Goal: Task Accomplishment & Management: Manage account settings

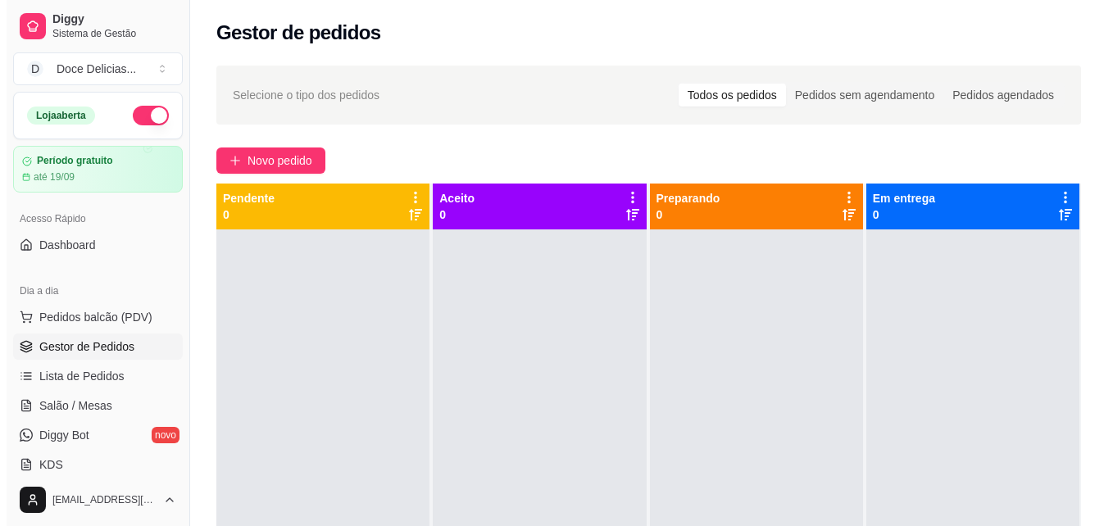
scroll to position [33, 0]
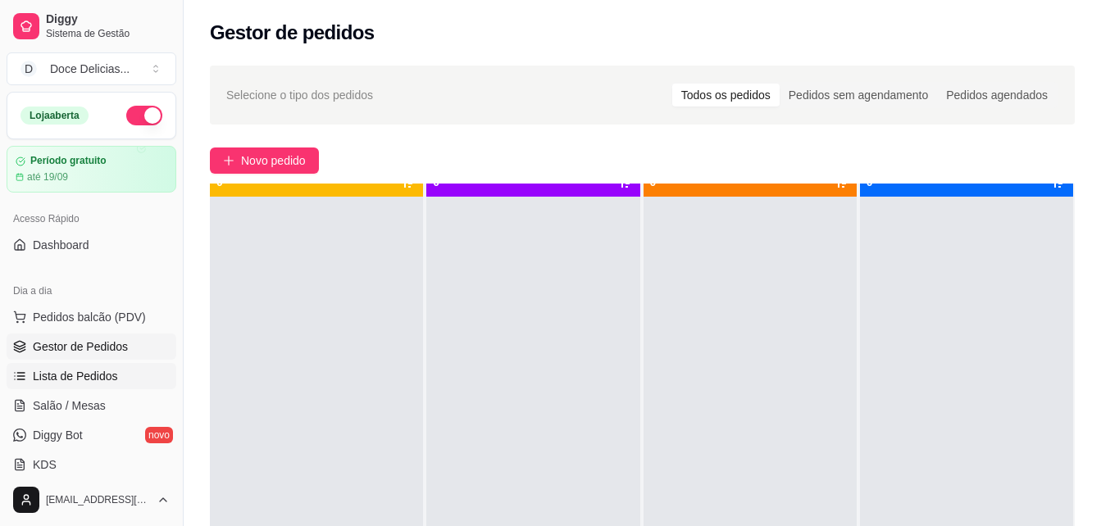
click at [94, 371] on span "Lista de Pedidos" at bounding box center [75, 376] width 85 height 16
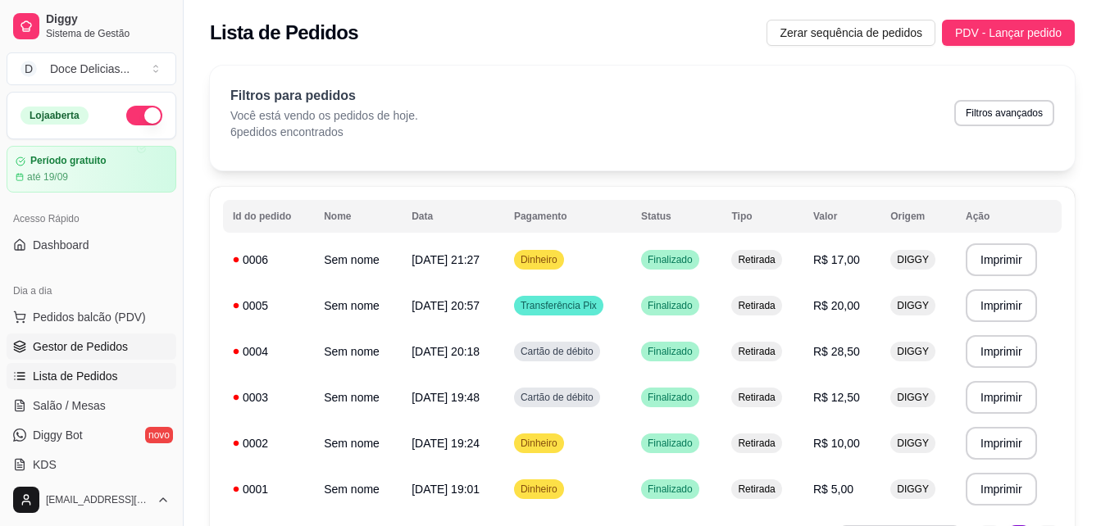
click at [131, 343] on link "Gestor de Pedidos" at bounding box center [92, 347] width 170 height 26
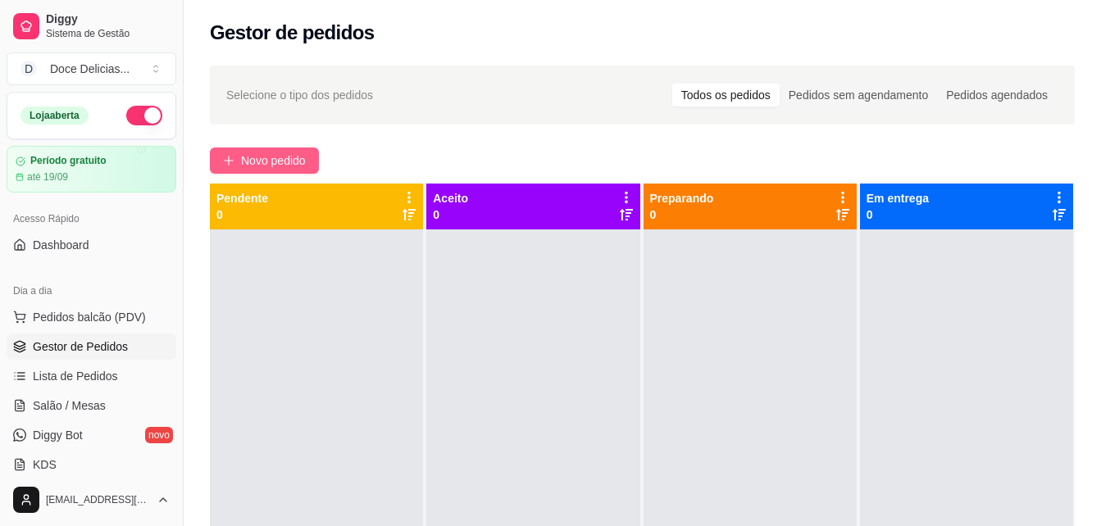
click at [263, 160] on span "Novo pedido" at bounding box center [273, 161] width 65 height 18
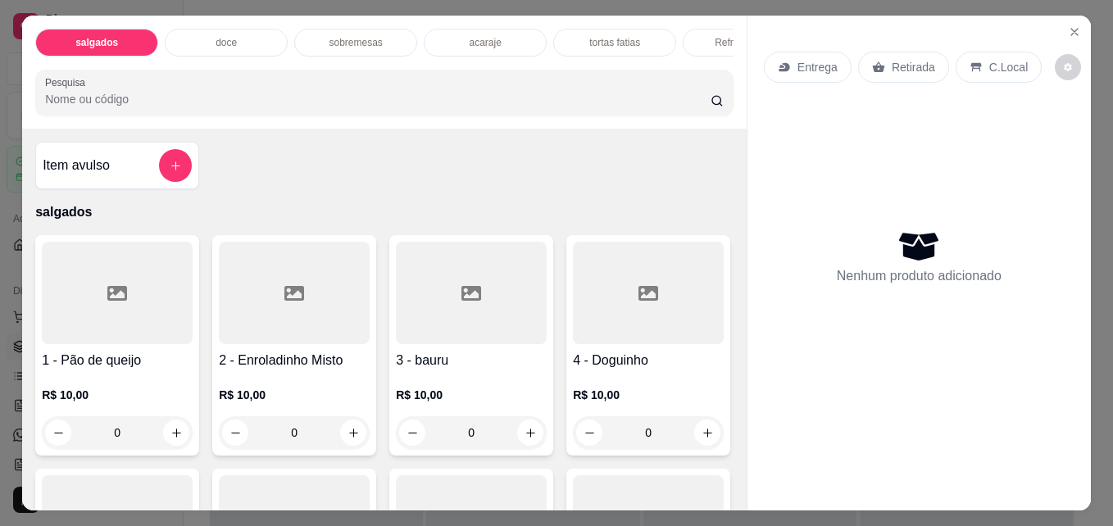
click at [220, 37] on p "doce" at bounding box center [226, 42] width 21 height 13
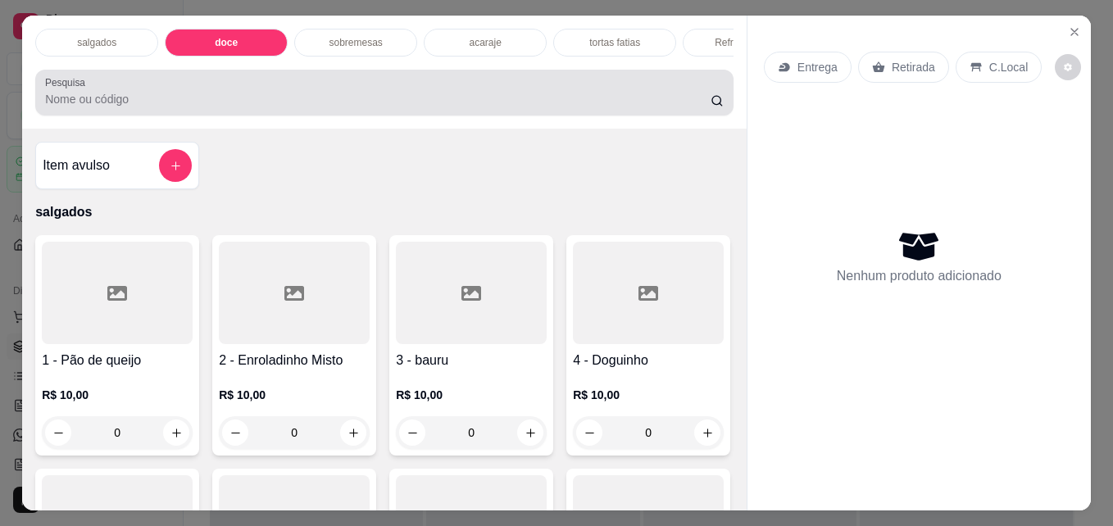
scroll to position [43, 0]
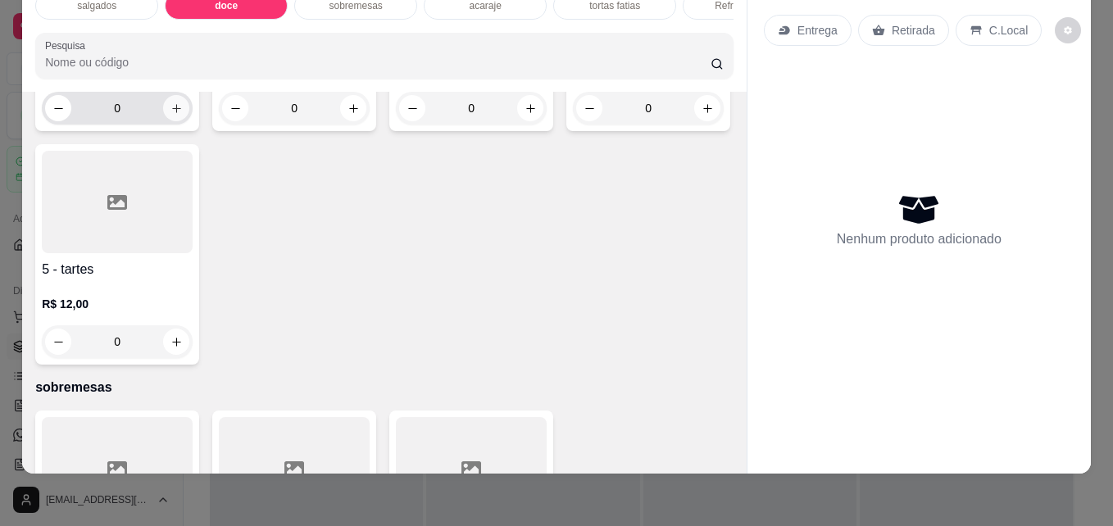
click at [174, 115] on icon "increase-product-quantity" at bounding box center [176, 108] width 12 height 12
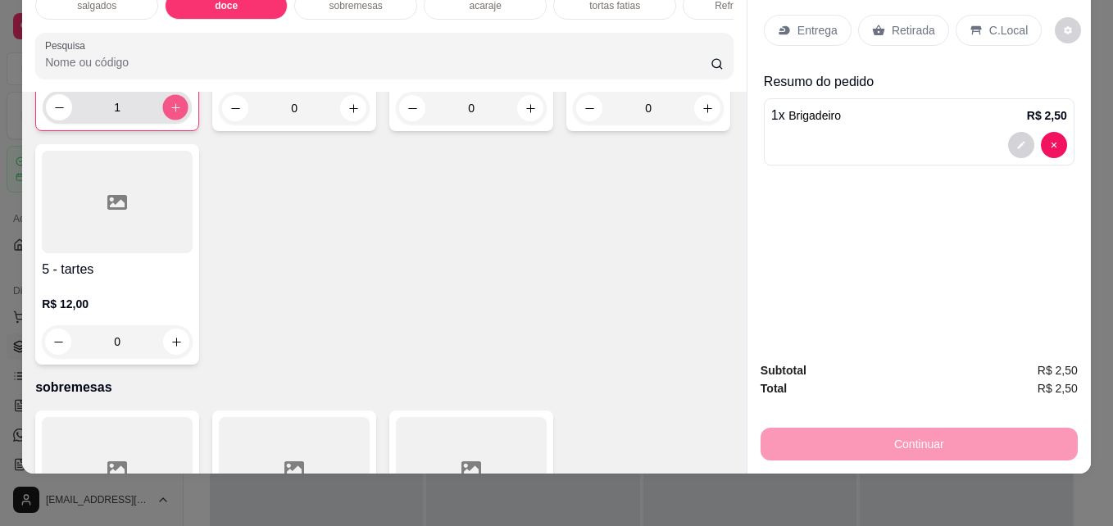
click at [174, 114] on icon "increase-product-quantity" at bounding box center [176, 108] width 12 height 12
type input "2"
click at [899, 15] on div "Retirada" at bounding box center [903, 30] width 91 height 31
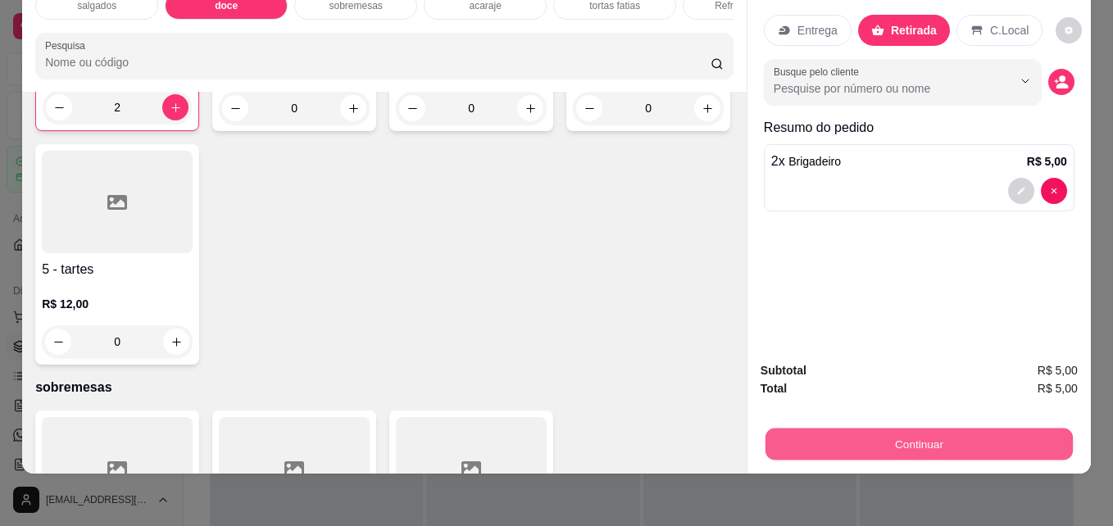
click at [917, 428] on button "Continuar" at bounding box center [919, 444] width 307 height 32
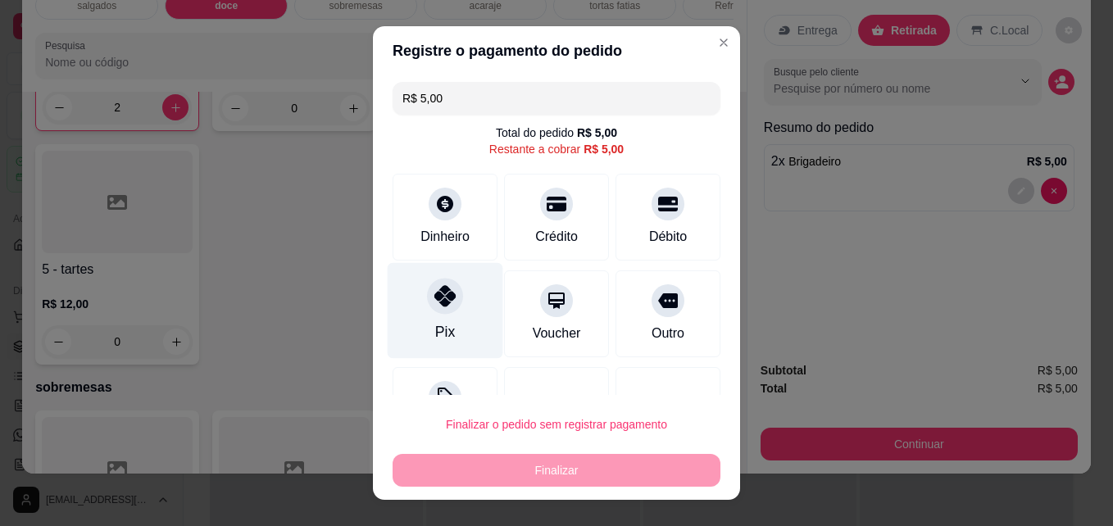
click at [419, 279] on div "Pix" at bounding box center [446, 311] width 116 height 96
type input "R$ 0,00"
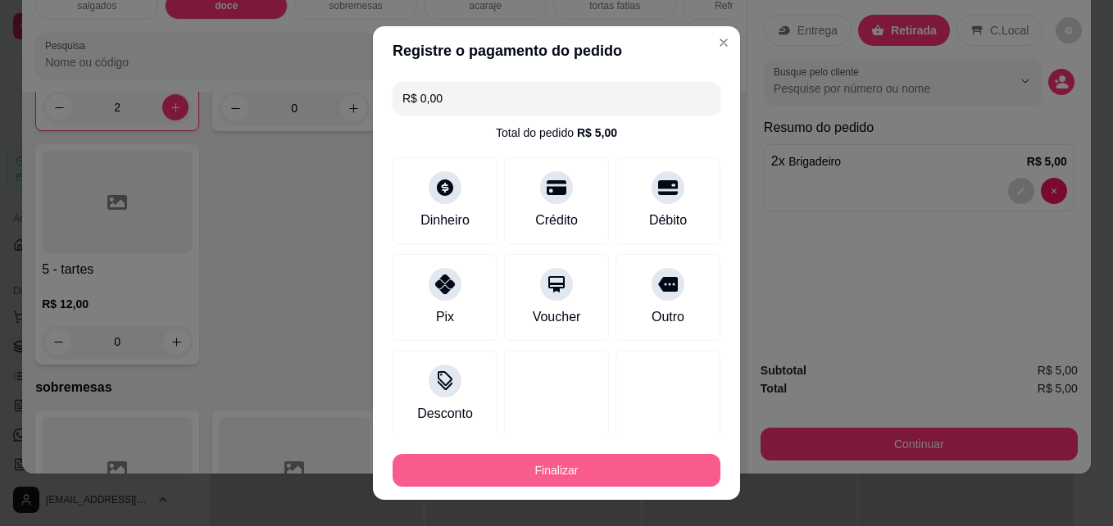
drag, startPoint x: 452, startPoint y: 443, endPoint x: 452, endPoint y: 457, distance: 13.9
click at [452, 457] on footer "Finalizar" at bounding box center [556, 467] width 367 height 66
click at [452, 457] on button "Finalizar" at bounding box center [557, 471] width 318 height 32
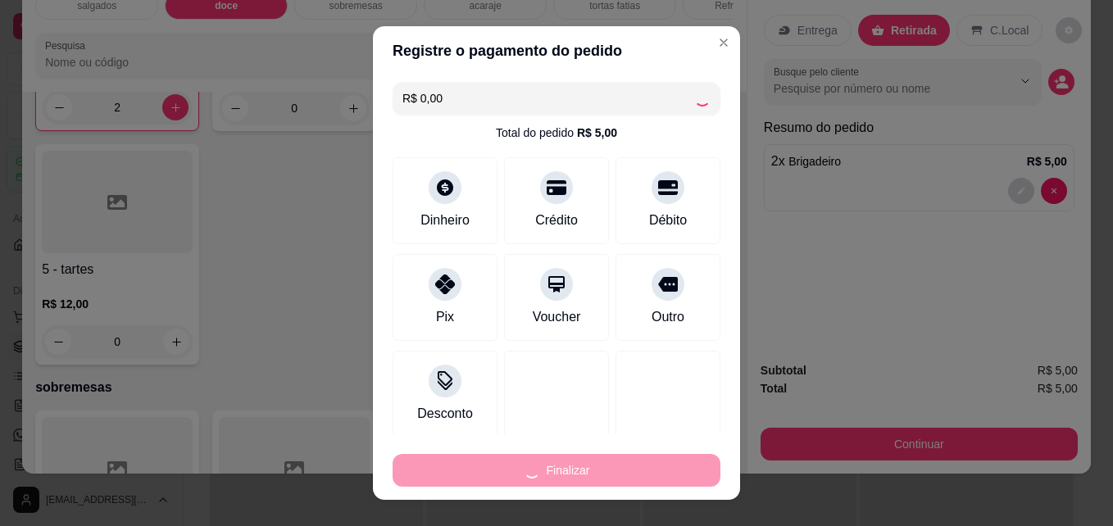
type input "0"
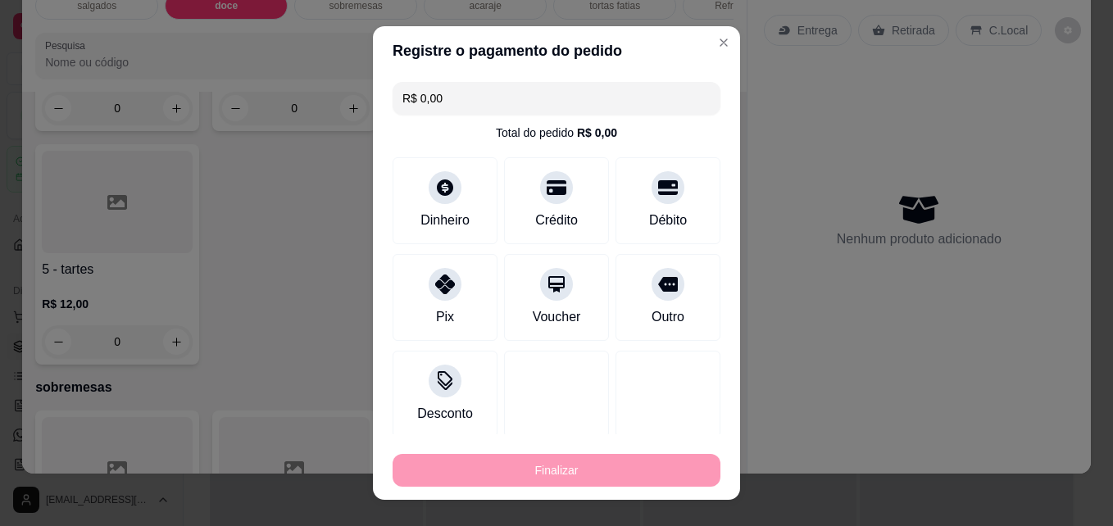
type input "-R$ 5,00"
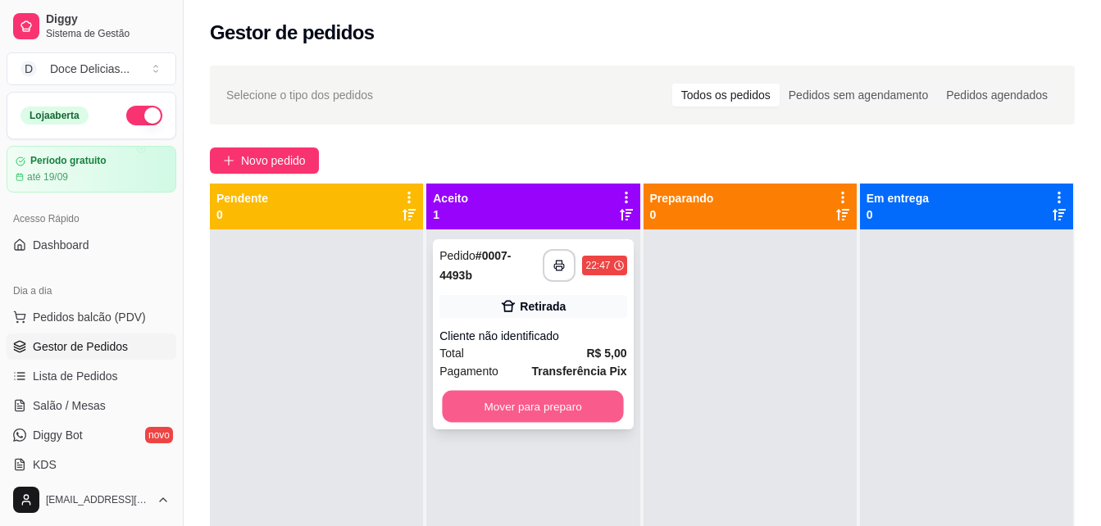
click at [502, 419] on button "Mover para preparo" at bounding box center [533, 407] width 181 height 32
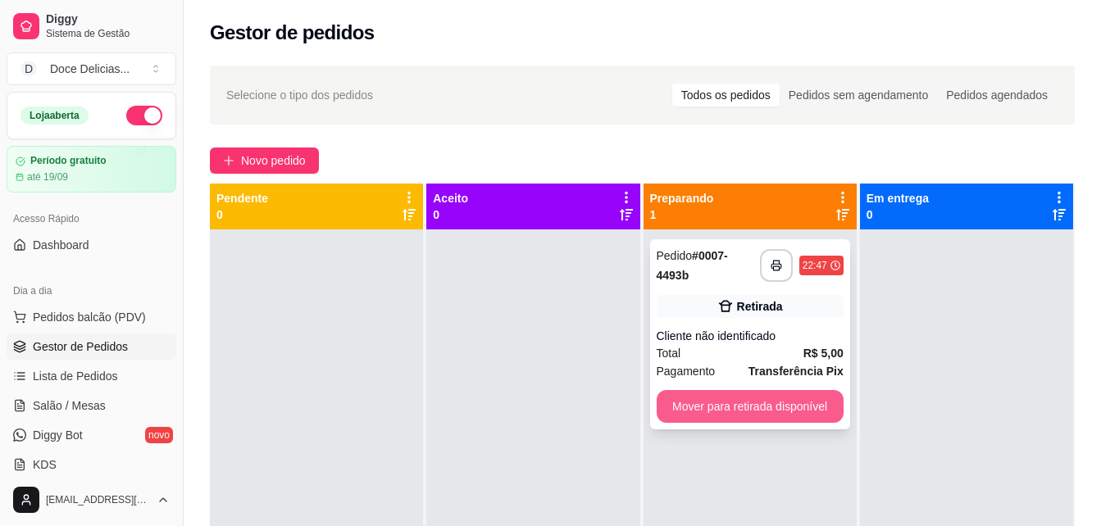
click at [719, 395] on button "Mover para retirada disponível" at bounding box center [749, 406] width 187 height 33
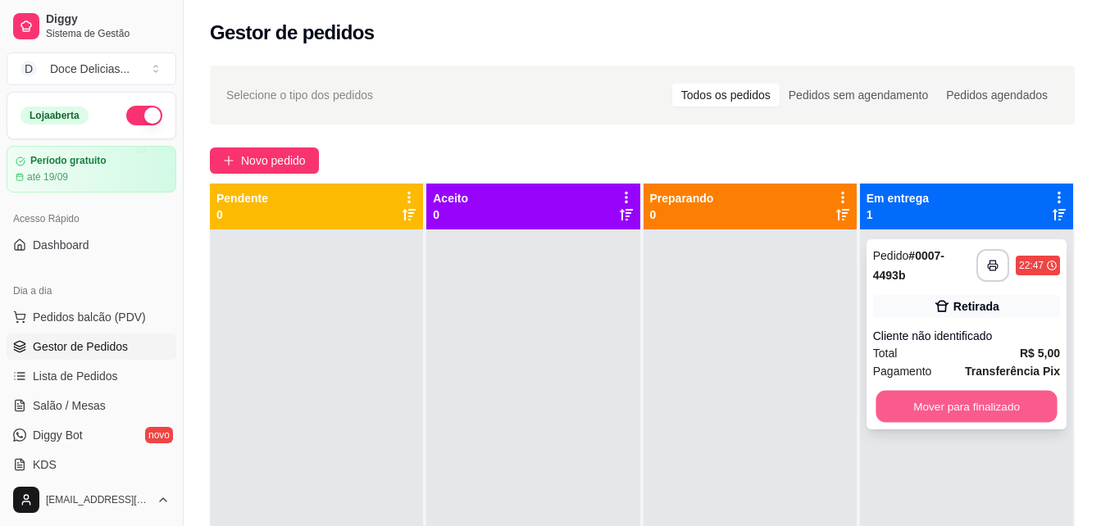
click at [875, 393] on button "Mover para finalizado" at bounding box center [965, 407] width 181 height 32
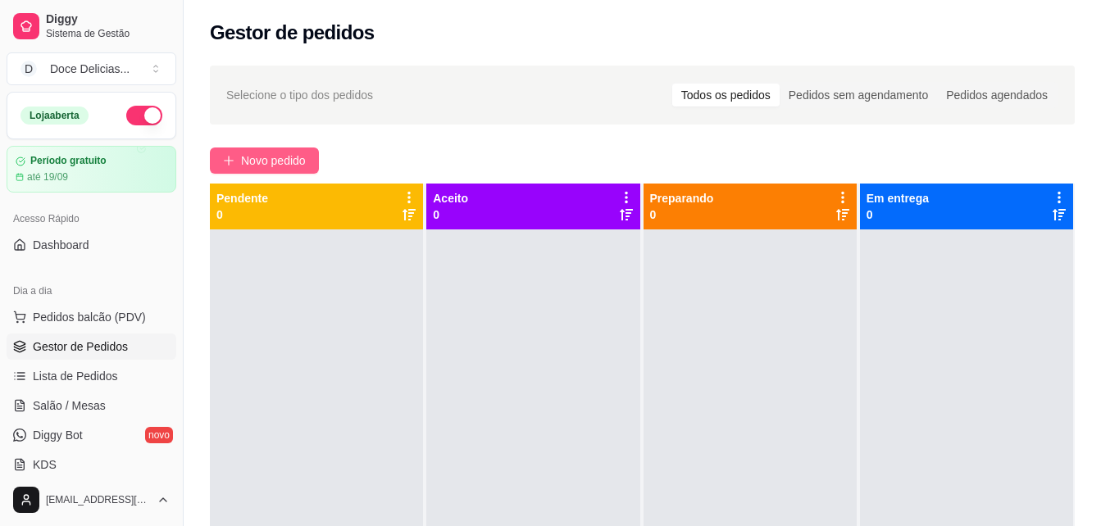
click at [258, 157] on span "Novo pedido" at bounding box center [273, 161] width 65 height 18
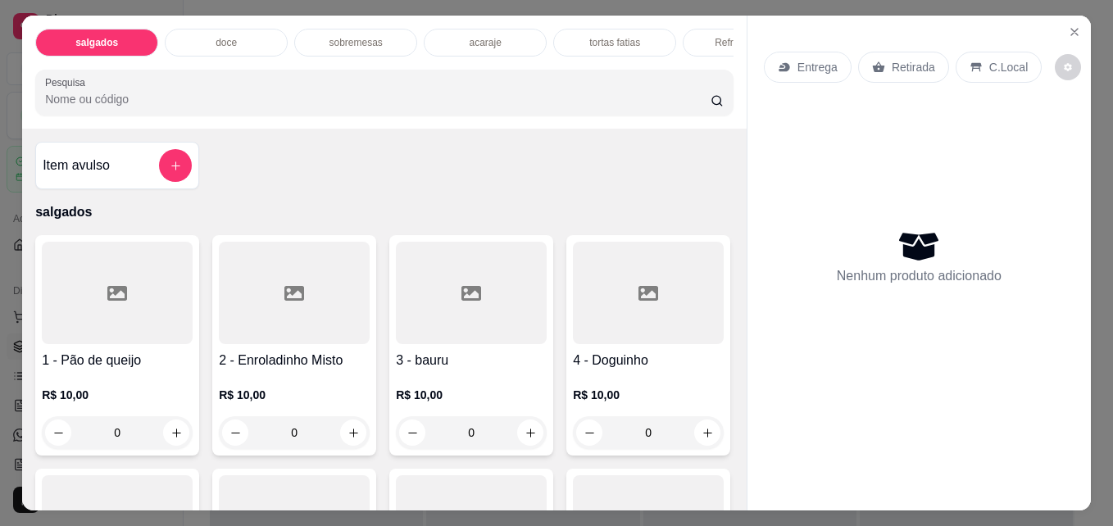
click at [246, 39] on div "doce" at bounding box center [226, 43] width 123 height 28
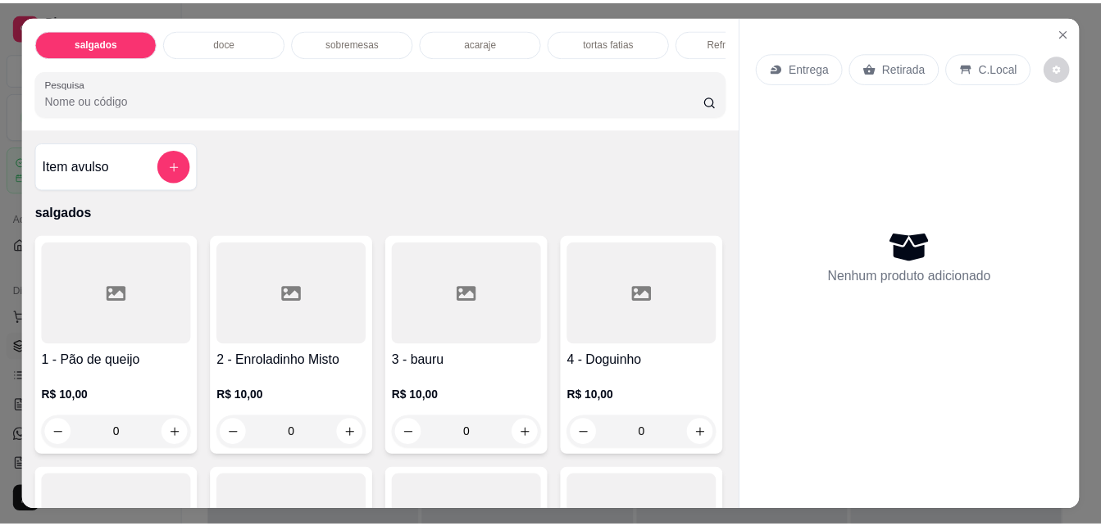
scroll to position [43, 0]
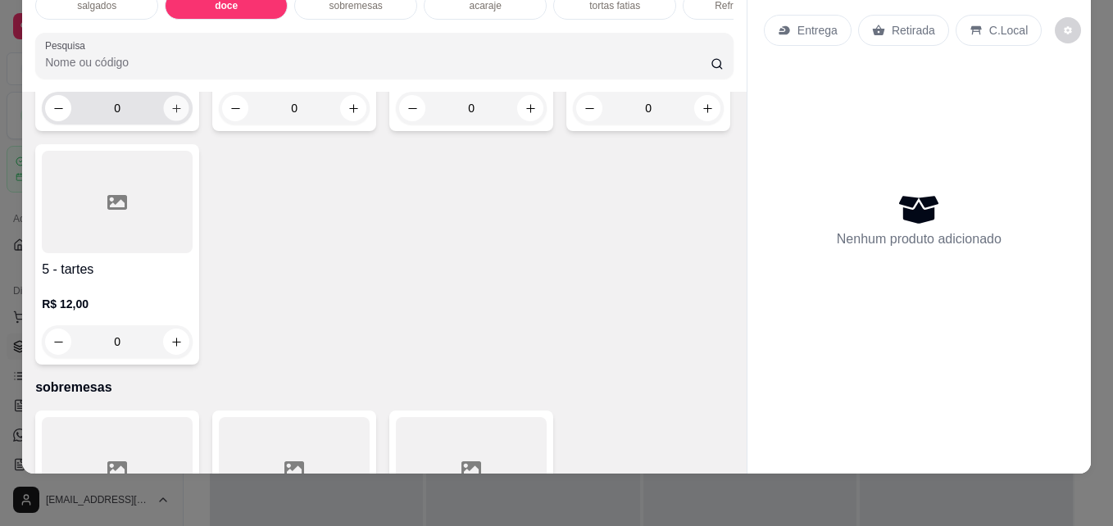
click at [172, 115] on icon "increase-product-quantity" at bounding box center [176, 108] width 12 height 12
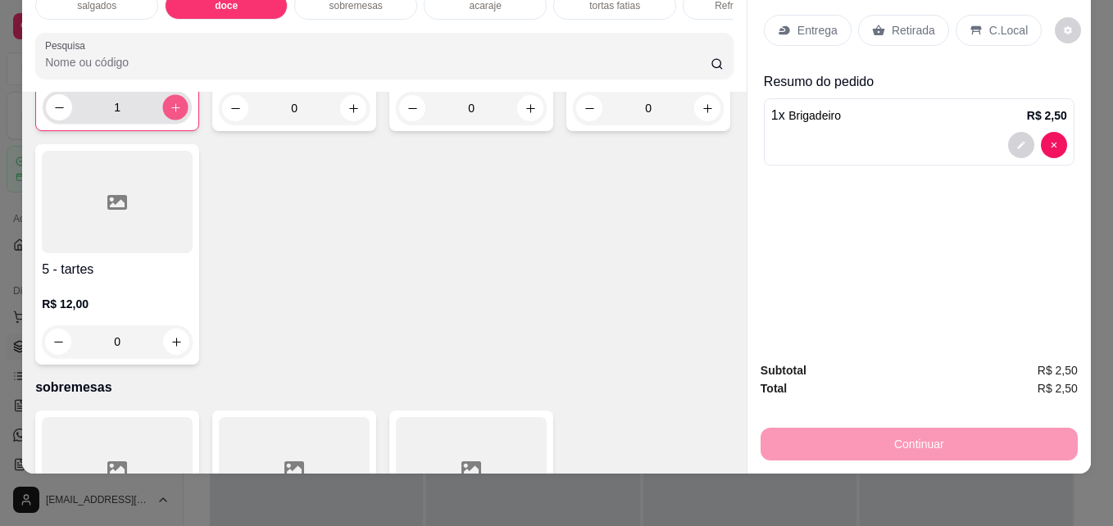
click at [172, 111] on icon "increase-product-quantity" at bounding box center [175, 107] width 8 height 8
type input "2"
click at [874, 25] on div "Retirada" at bounding box center [903, 30] width 91 height 31
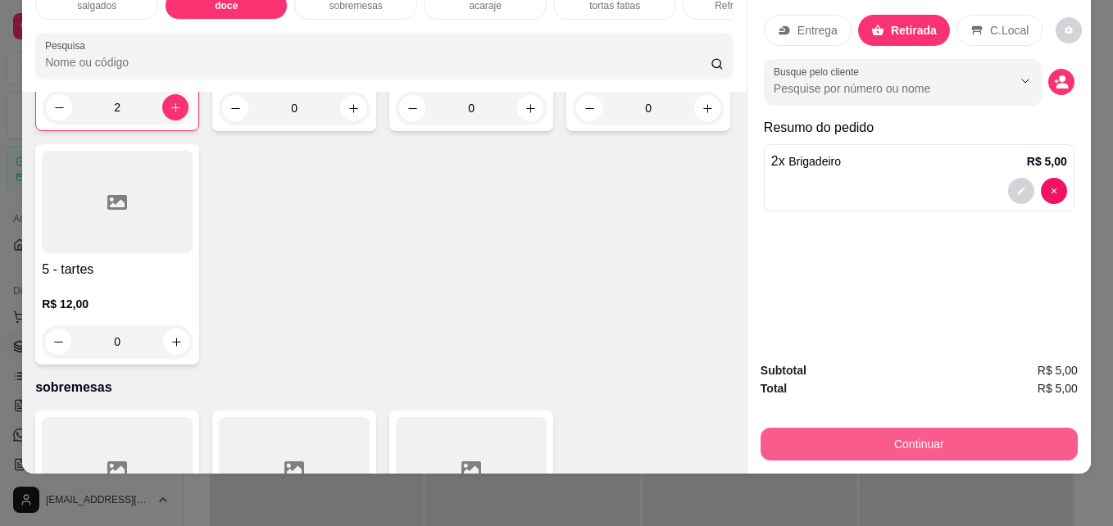
click at [908, 428] on button "Continuar" at bounding box center [919, 444] width 317 height 33
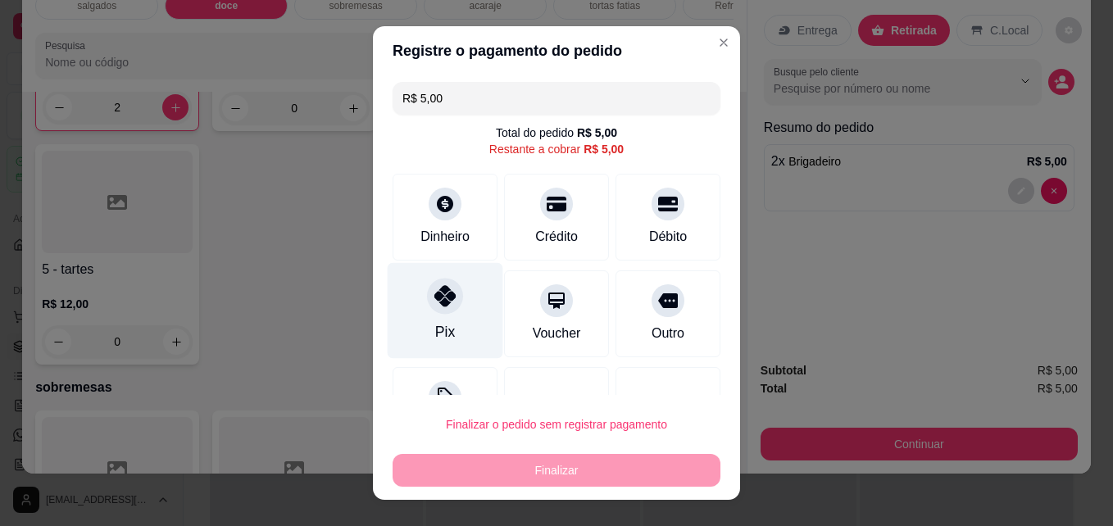
click at [434, 302] on icon at bounding box center [444, 295] width 21 height 21
type input "R$ 0,00"
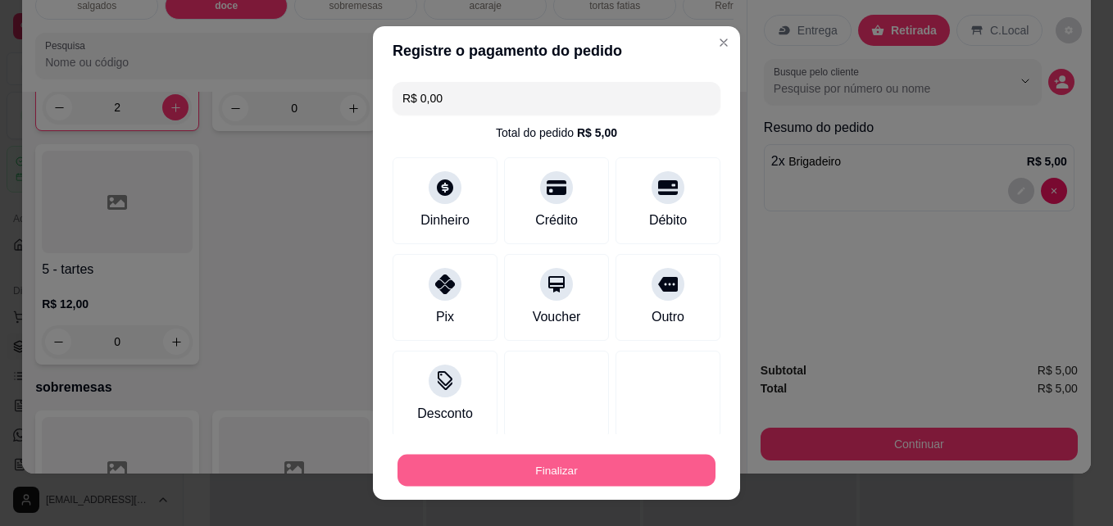
click at [475, 474] on button "Finalizar" at bounding box center [557, 471] width 318 height 32
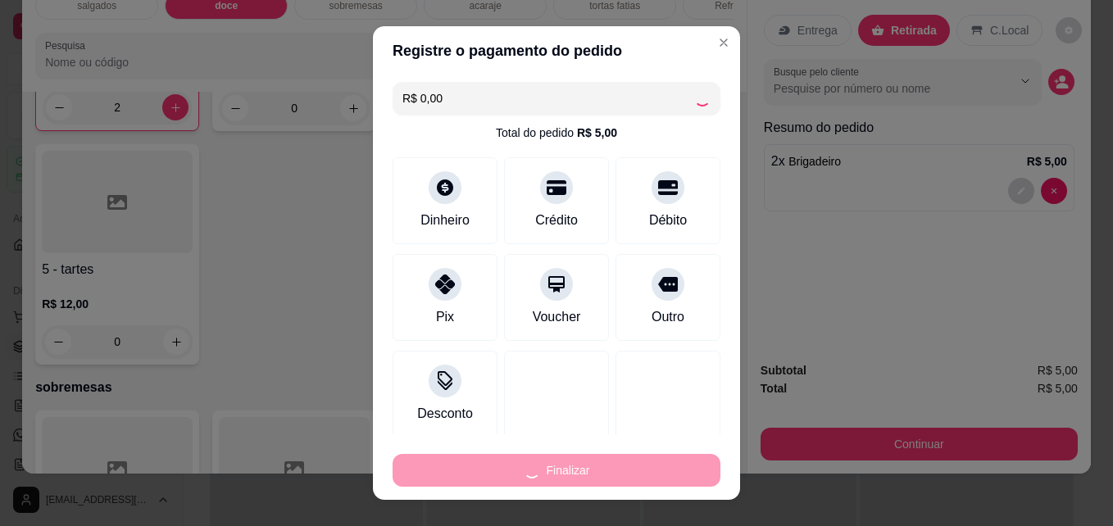
type input "0"
type input "-R$ 5,00"
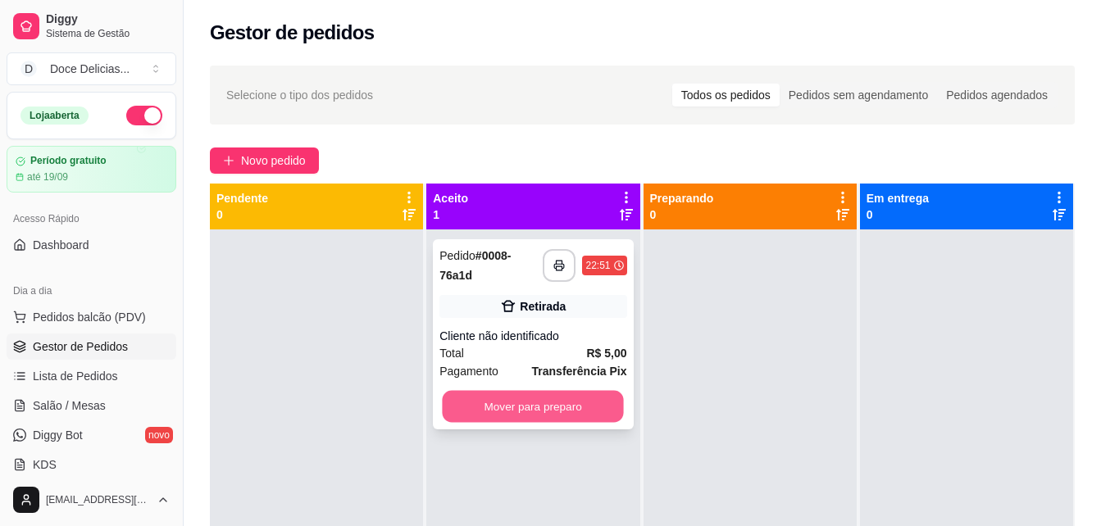
click at [520, 417] on button "Mover para preparo" at bounding box center [533, 407] width 181 height 32
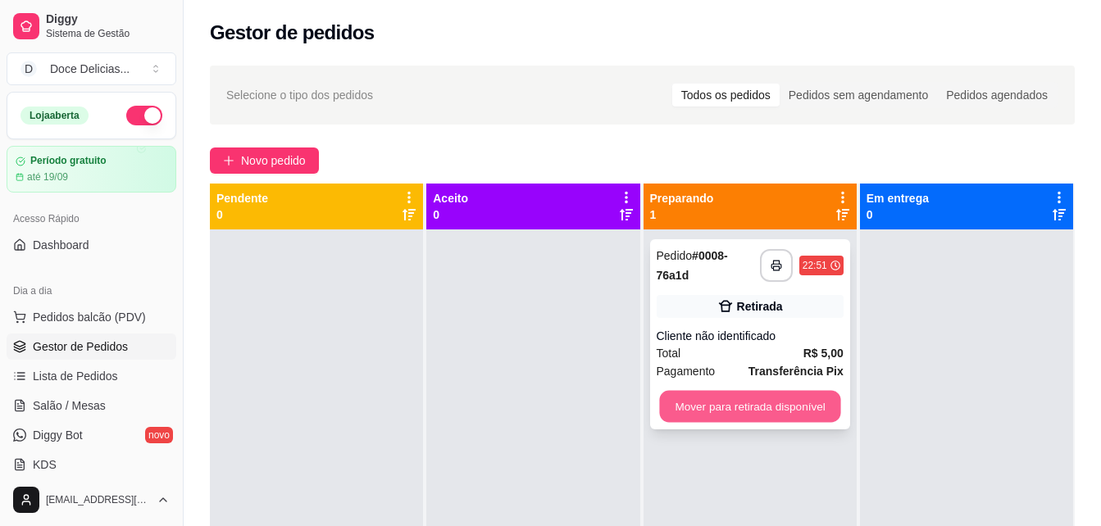
click at [676, 400] on button "Mover para retirada disponível" at bounding box center [749, 407] width 181 height 32
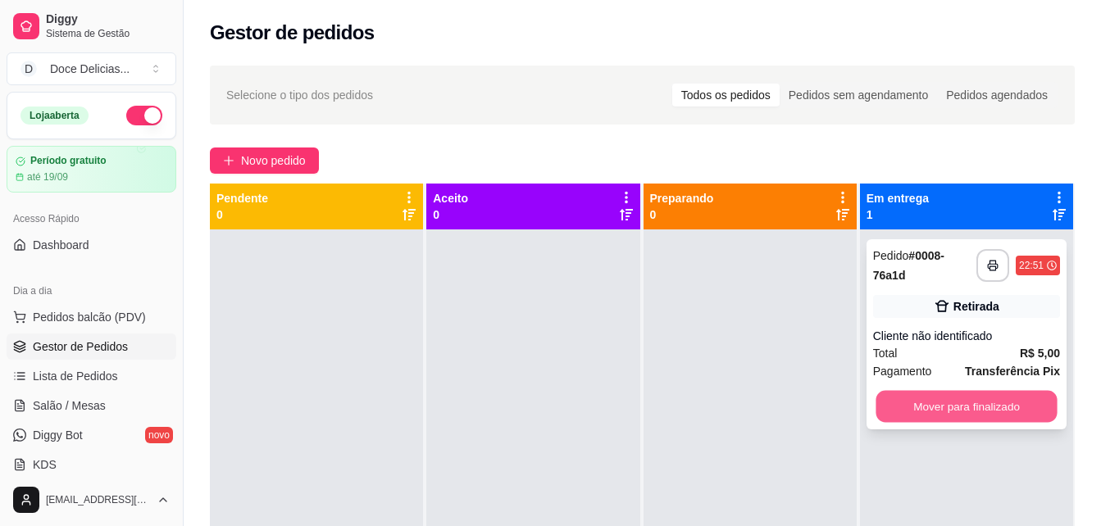
click at [896, 410] on button "Mover para finalizado" at bounding box center [965, 407] width 181 height 32
